Goal: Task Accomplishment & Management: Use online tool/utility

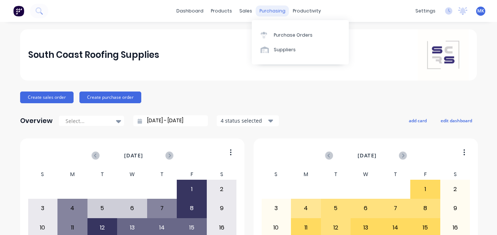
click at [263, 12] on div "purchasing" at bounding box center [272, 10] width 33 height 11
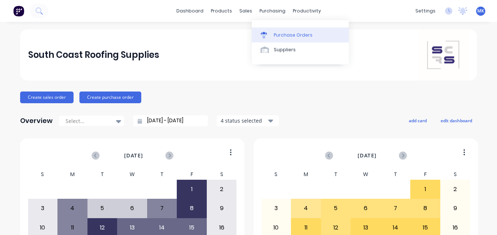
click at [271, 36] on div at bounding box center [266, 35] width 11 height 7
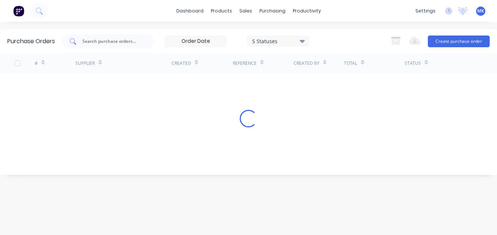
click at [126, 35] on div at bounding box center [108, 41] width 92 height 15
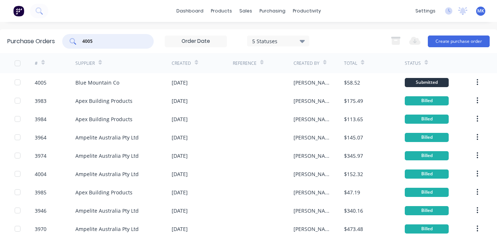
type input "4005"
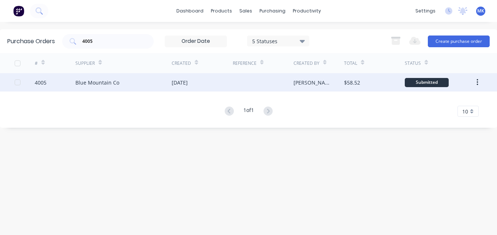
click at [356, 80] on div "$58.52" at bounding box center [352, 83] width 16 height 8
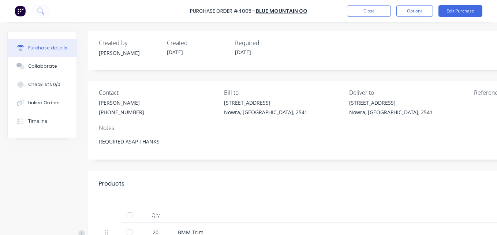
click at [131, 213] on div at bounding box center [129, 215] width 15 height 15
click at [397, 15] on button "Options" at bounding box center [415, 11] width 37 height 12
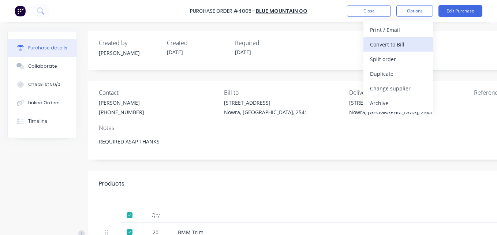
click at [401, 41] on div "Convert to Bill" at bounding box center [398, 44] width 56 height 11
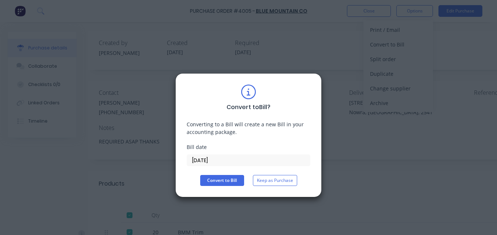
click at [224, 173] on div "Convert to Bill ? Converting to a Bill will create a new Bill in your accountin…" at bounding box center [249, 135] width 124 height 101
click at [226, 178] on button "Convert to Bill" at bounding box center [222, 180] width 44 height 11
type textarea "x"
